Goal: Check status: Check status

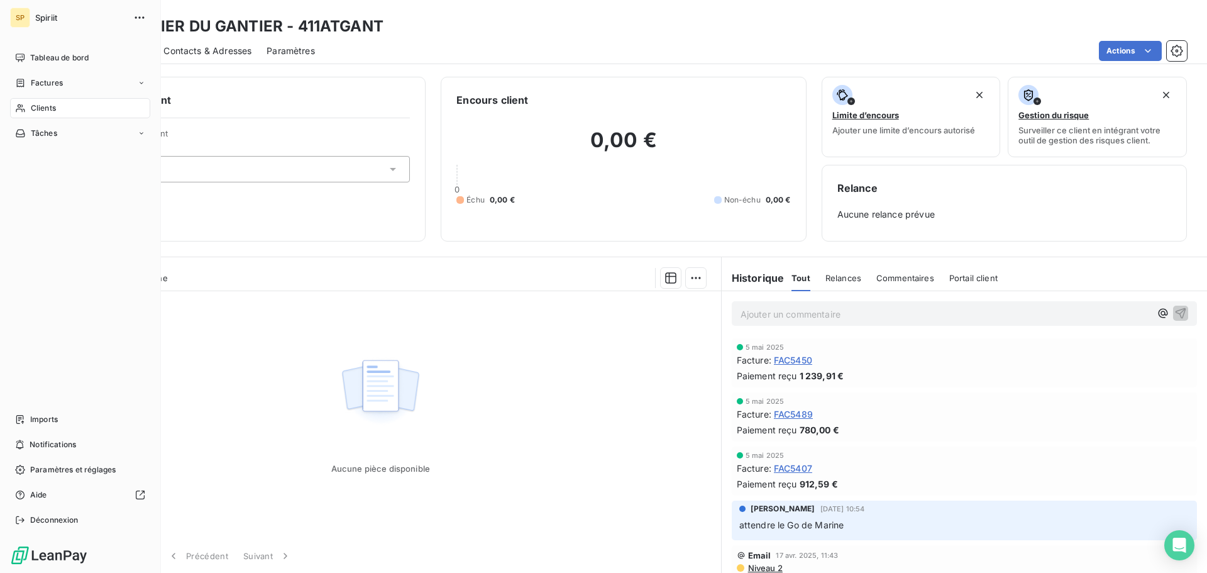
click at [43, 109] on span "Clients" at bounding box center [43, 107] width 25 height 11
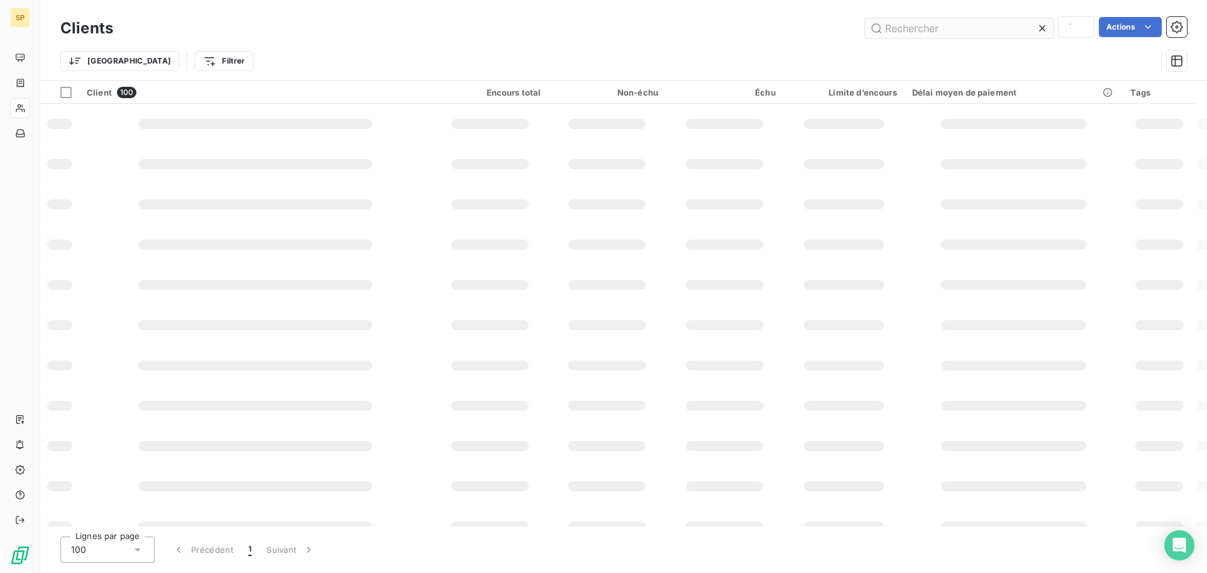
click at [961, 31] on input "text" at bounding box center [959, 28] width 189 height 20
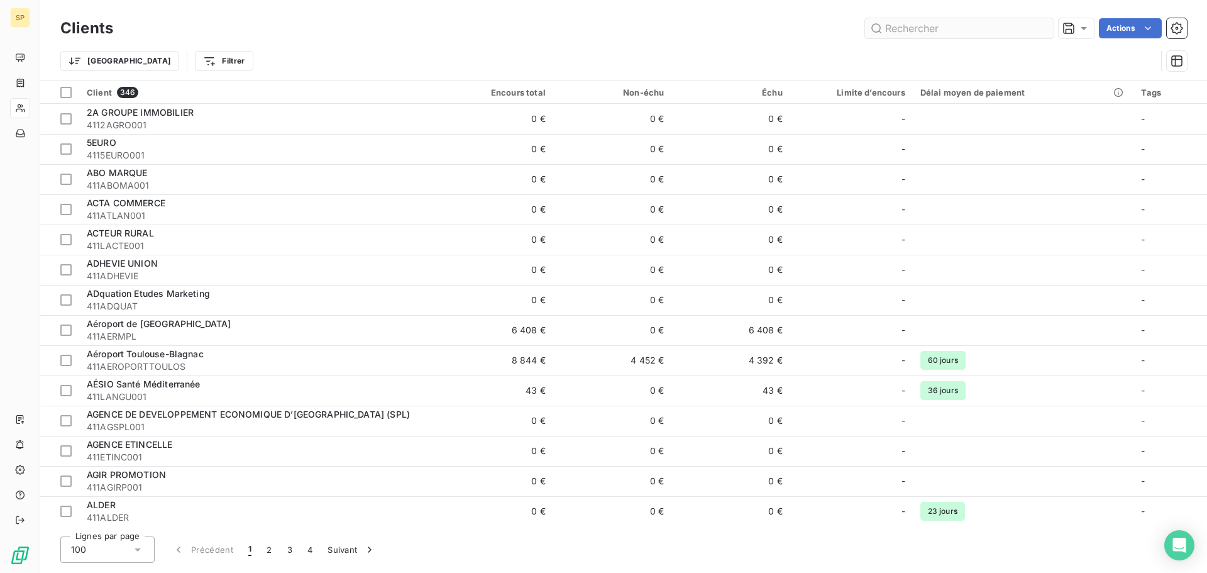
click at [942, 30] on input "text" at bounding box center [959, 28] width 189 height 20
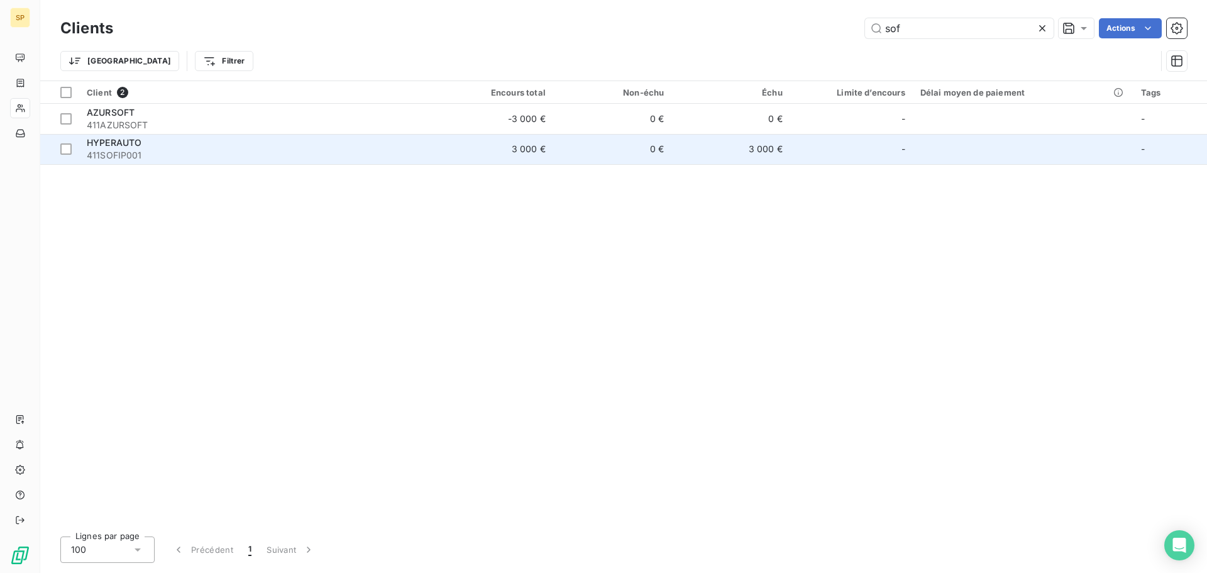
type input "sof"
click at [173, 152] on span "411SOFIP001" at bounding box center [257, 155] width 340 height 13
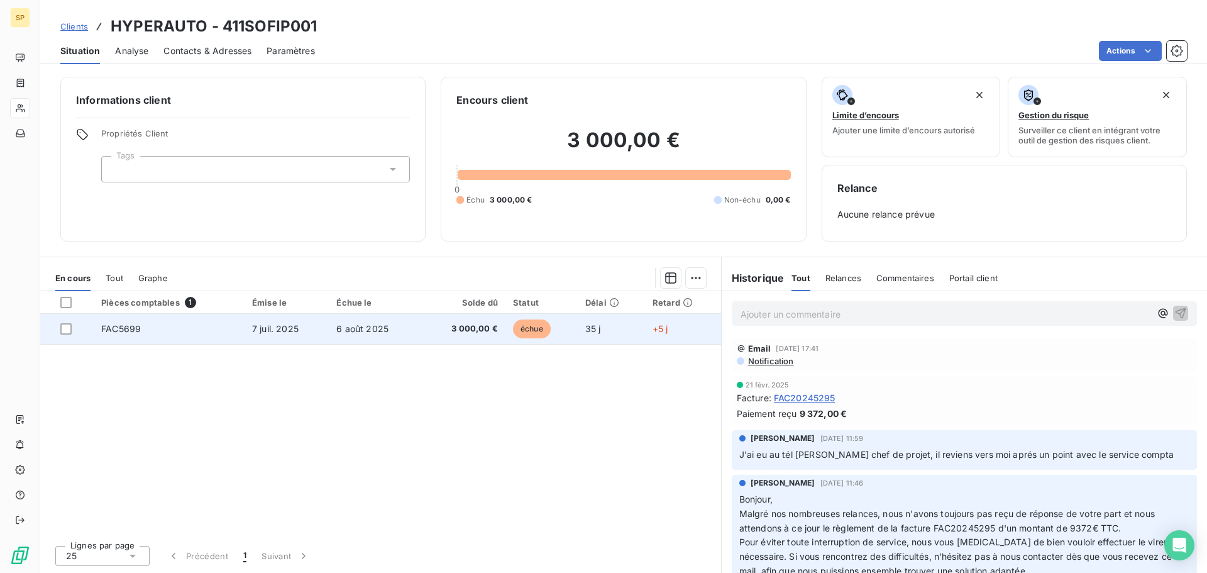
click at [124, 334] on td "FAC5699" at bounding box center [169, 329] width 151 height 30
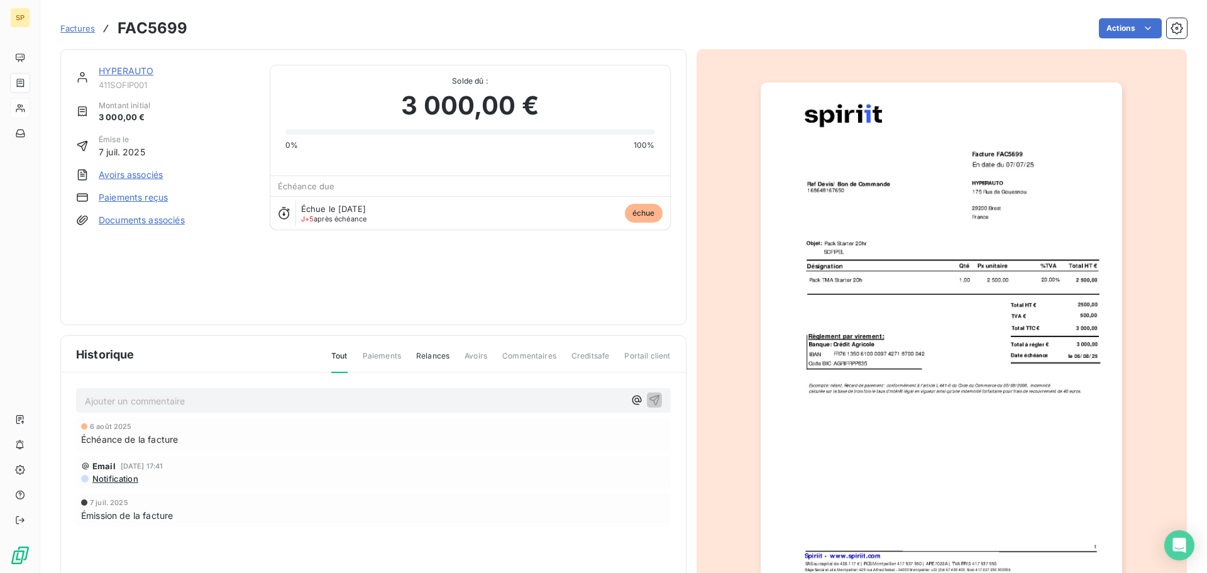
click at [1027, 264] on img "button" at bounding box center [941, 338] width 361 height 512
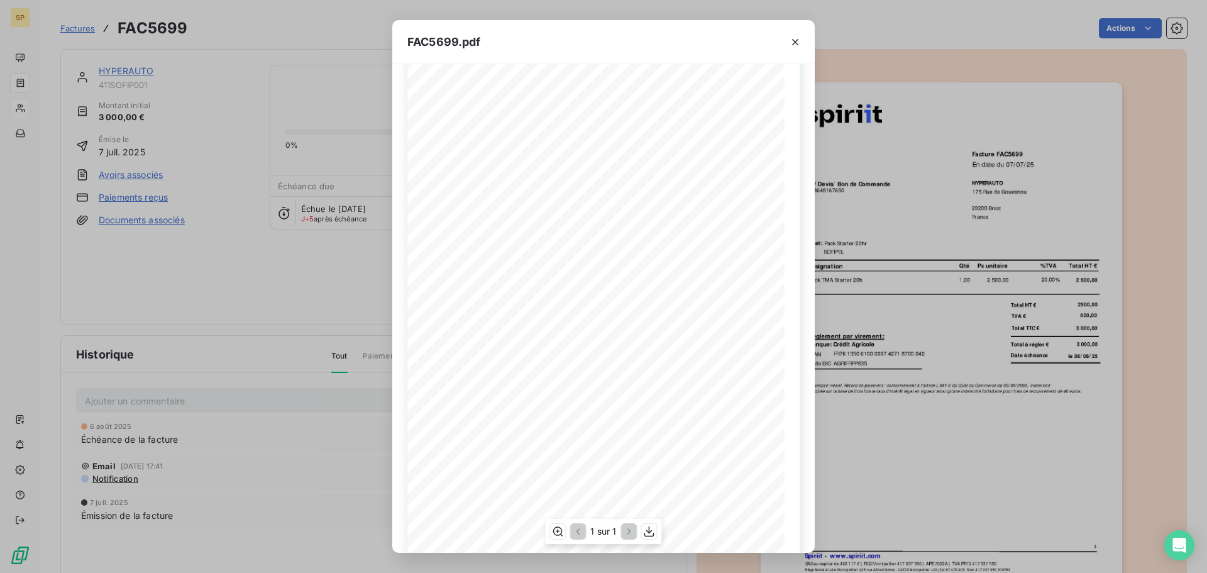
scroll to position [84, 0]
click at [643, 535] on icon "button" at bounding box center [649, 531] width 13 height 13
click at [797, 45] on icon "button" at bounding box center [795, 42] width 13 height 13
